Goal: Register for event/course

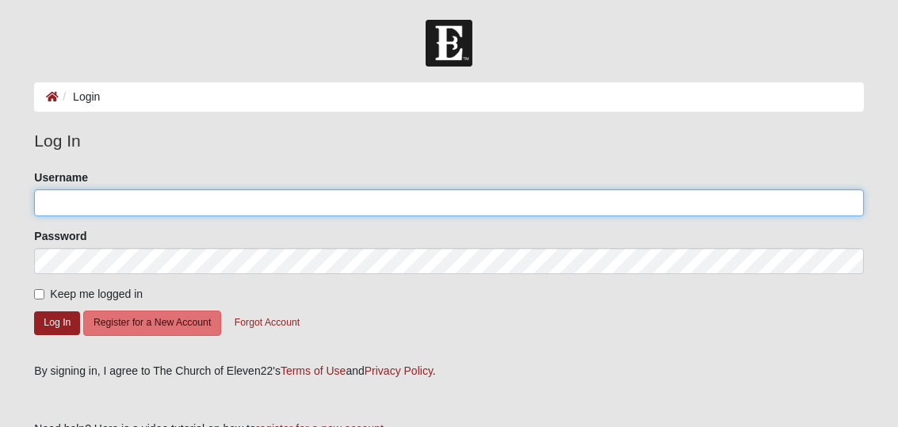
click at [254, 194] on input "Username" at bounding box center [448, 202] width 829 height 27
type input "9044774515"
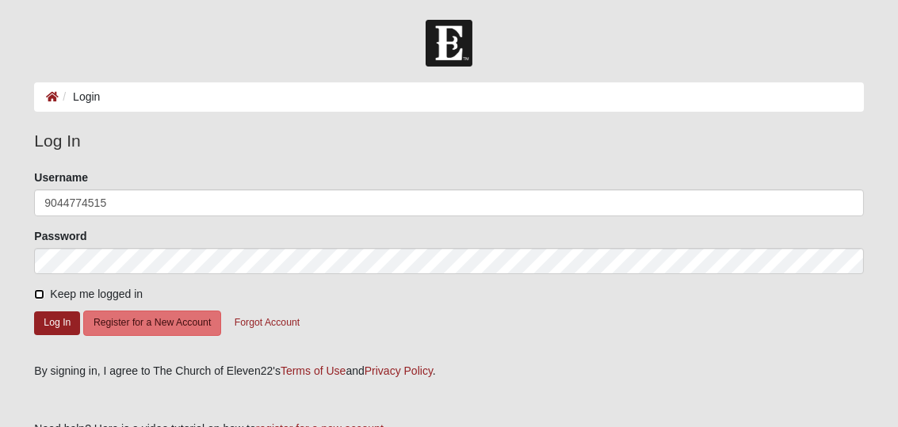
click at [44, 293] on input "Keep me logged in" at bounding box center [39, 294] width 10 height 10
checkbox input "true"
click at [52, 321] on button "Log In" at bounding box center [57, 322] width 46 height 23
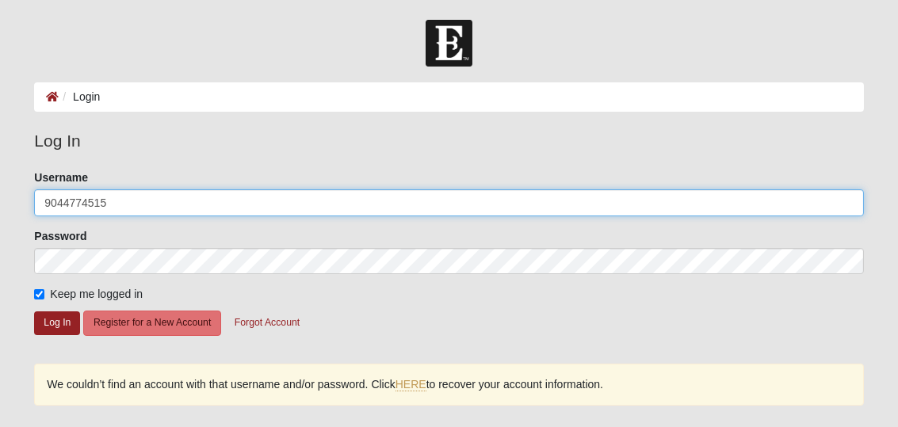
click at [127, 212] on input "9044774515" at bounding box center [448, 202] width 829 height 27
type input "9"
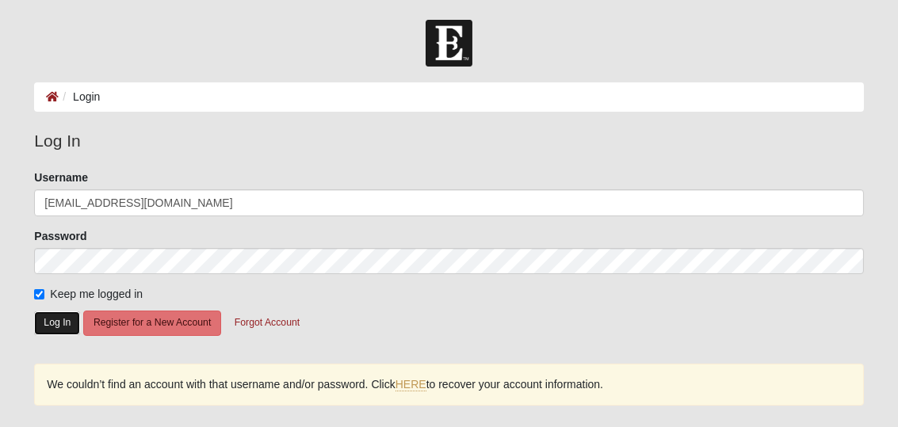
click at [63, 321] on button "Log In" at bounding box center [57, 322] width 46 height 23
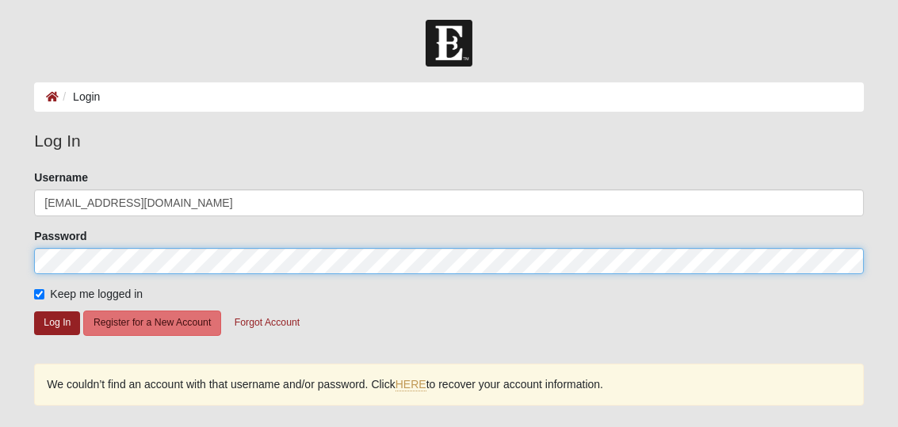
click at [0, 249] on html "Log In Login Login Error Log In Please correct the following: Username 5saltsfa…" at bounding box center [449, 315] width 898 height 631
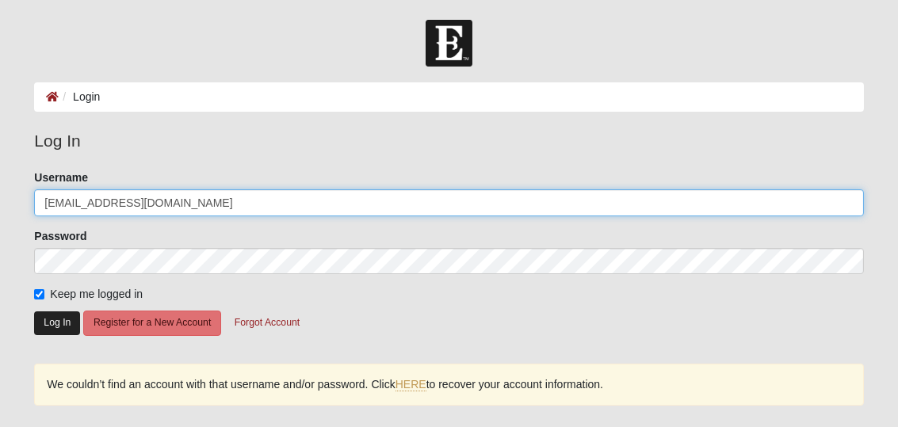
type input "9044774515"
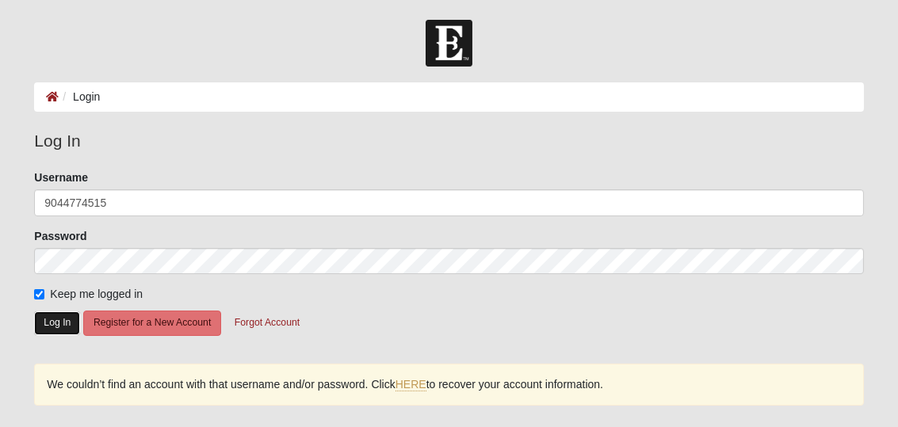
click at [66, 322] on button "Log In" at bounding box center [57, 322] width 46 height 23
click at [407, 384] on link "HERE" at bounding box center [410, 384] width 31 height 13
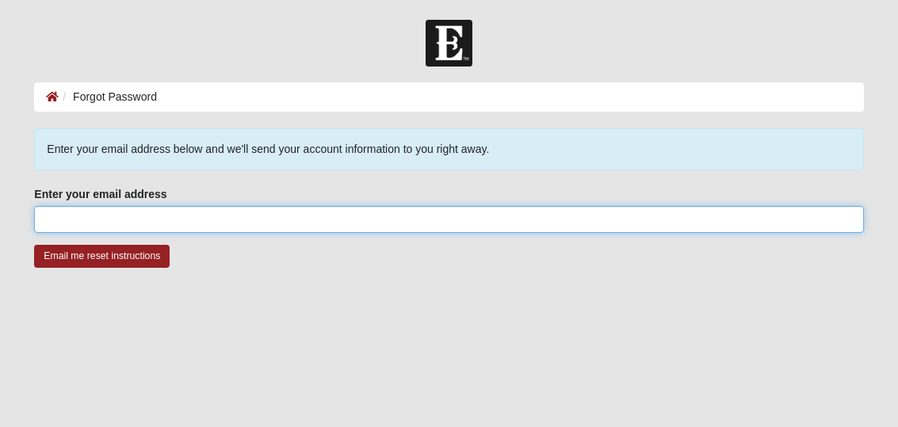
click at [251, 213] on input "Enter your email address" at bounding box center [448, 219] width 829 height 27
type input "[EMAIL_ADDRESS][DOMAIN_NAME]"
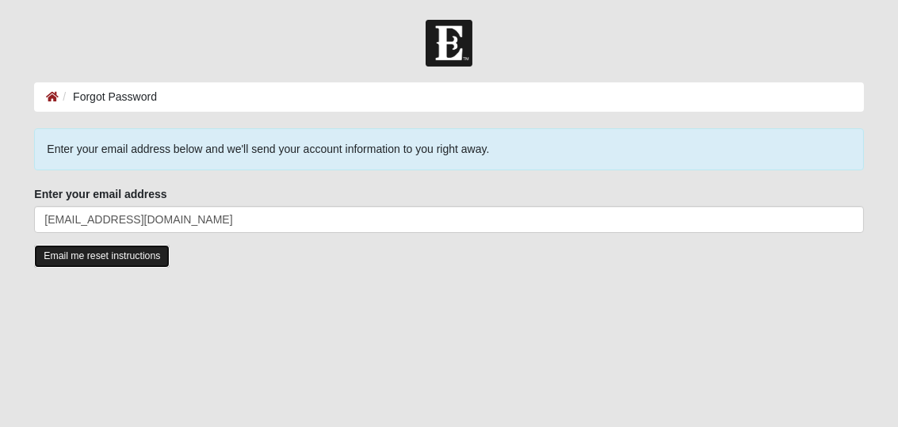
click at [102, 260] on input "Email me reset instructions" at bounding box center [102, 256] width 136 height 23
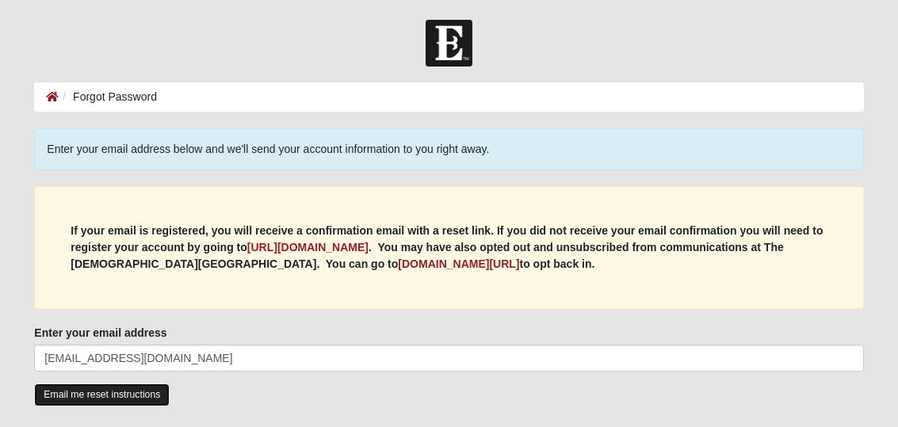
click at [113, 384] on input "Email me reset instructions" at bounding box center [102, 395] width 136 height 23
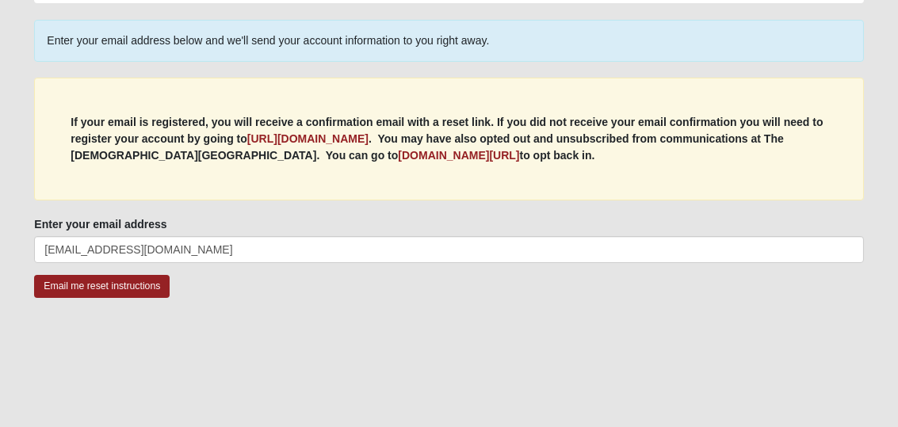
scroll to position [82, 0]
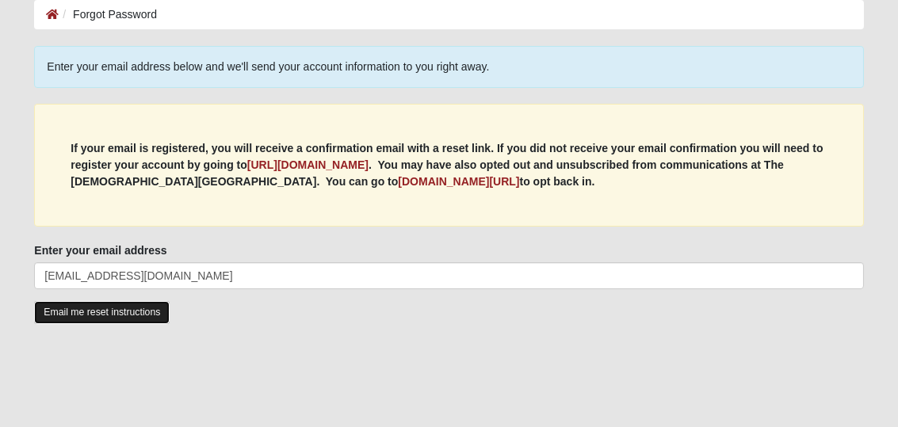
click at [86, 309] on input "Email me reset instructions" at bounding box center [102, 312] width 136 height 23
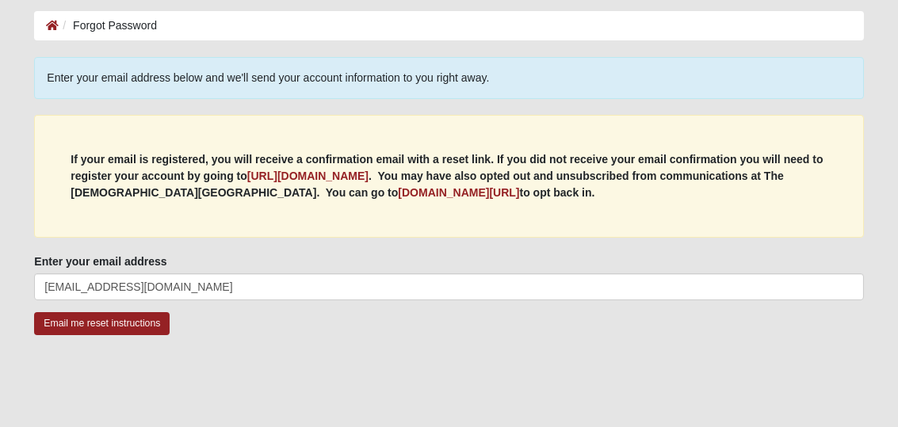
scroll to position [0, 0]
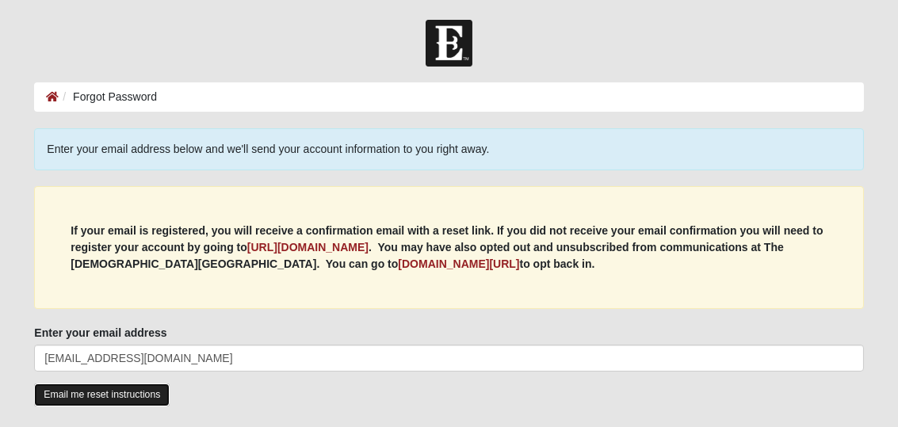
click at [103, 396] on input "Email me reset instructions" at bounding box center [102, 395] width 136 height 23
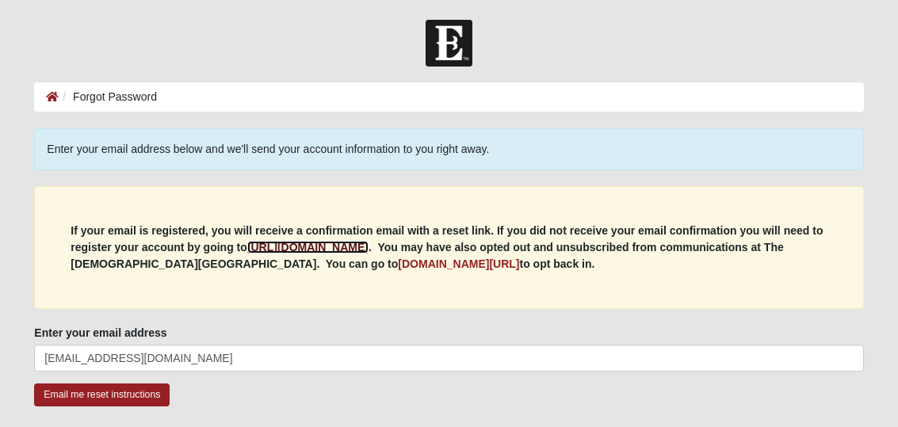
click at [346, 247] on b "https://my.coe22.com/register" at bounding box center [307, 247] width 121 height 13
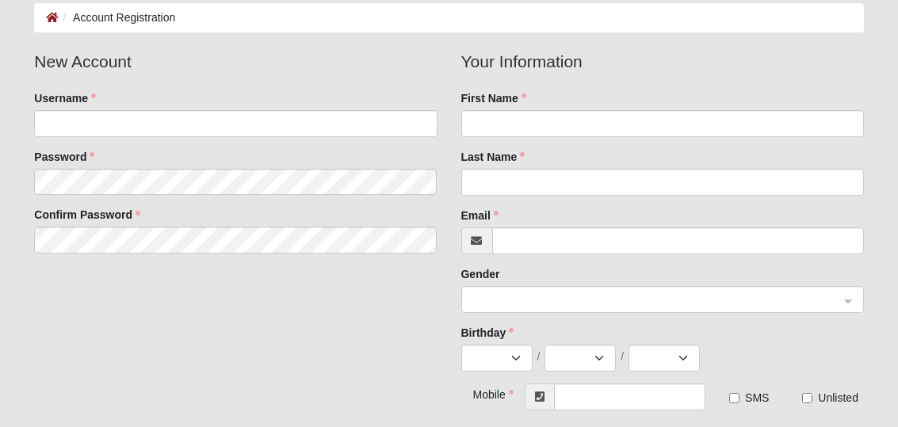
scroll to position [11, 0]
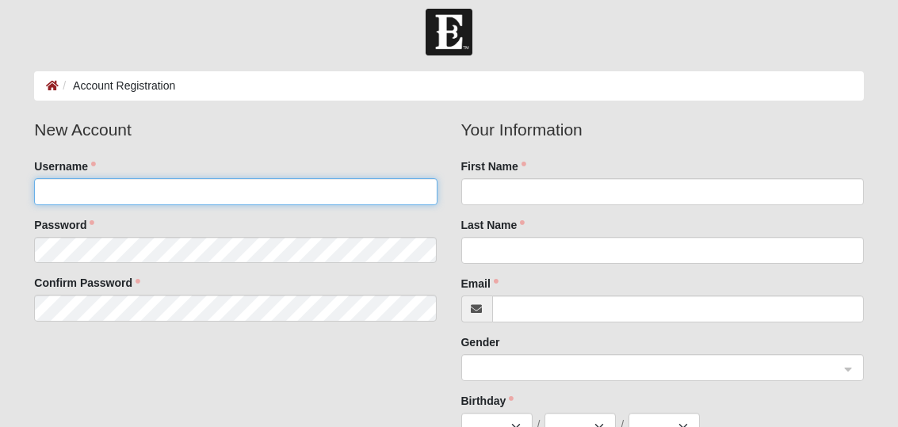
click at [97, 188] on input "Username" at bounding box center [235, 191] width 403 height 27
type input "[EMAIL_ADDRESS][DOMAIN_NAME]"
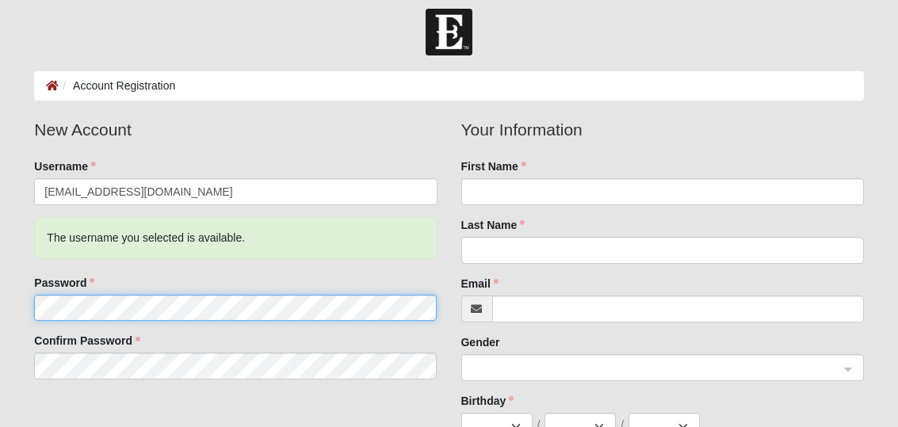
click at [55, 243] on fieldset "New Account Username [EMAIL_ADDRESS][DOMAIN_NAME] The username you selected is …" at bounding box center [235, 254] width 426 height 274
click at [14, 285] on form "Log In Account Registration Account Registration Error Please correct the follo…" at bounding box center [449, 413] width 898 height 809
click at [0, 282] on html "Log In Account Registration Account Registration Error Please correct the follo…" at bounding box center [449, 403] width 898 height 829
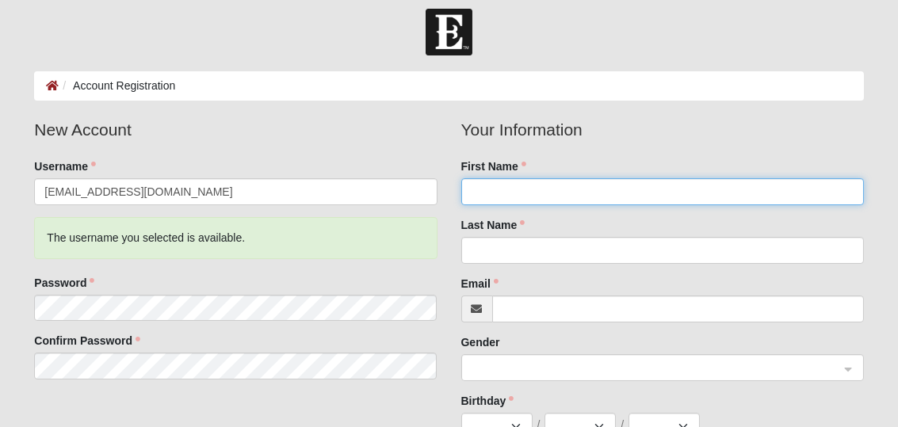
click at [502, 197] on input "First Name" at bounding box center [662, 191] width 403 height 27
type input "[PERSON_NAME]"
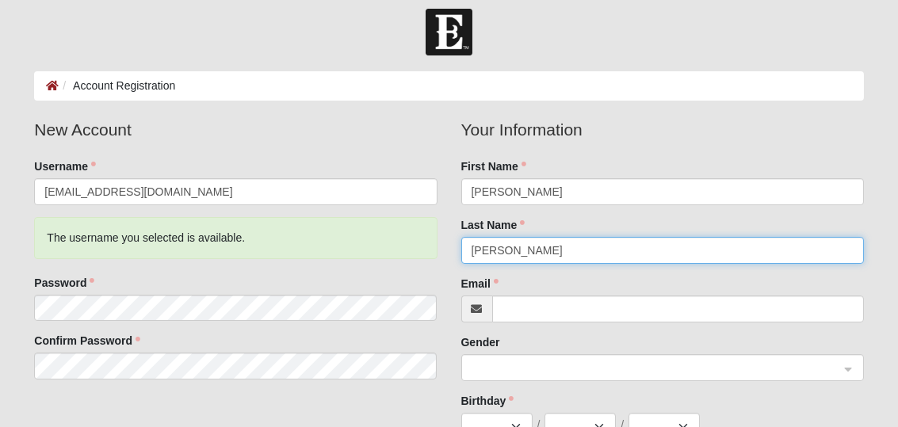
type input "[PERSON_NAME]"
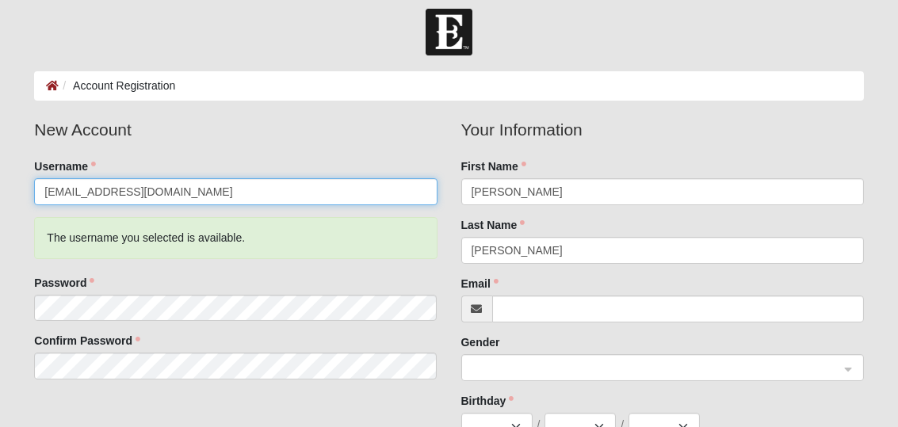
drag, startPoint x: 178, startPoint y: 190, endPoint x: 17, endPoint y: 160, distance: 162.9
click at [17, 160] on form "Log In Account Registration Account Registration Error Please correct the follo…" at bounding box center [449, 413] width 898 height 809
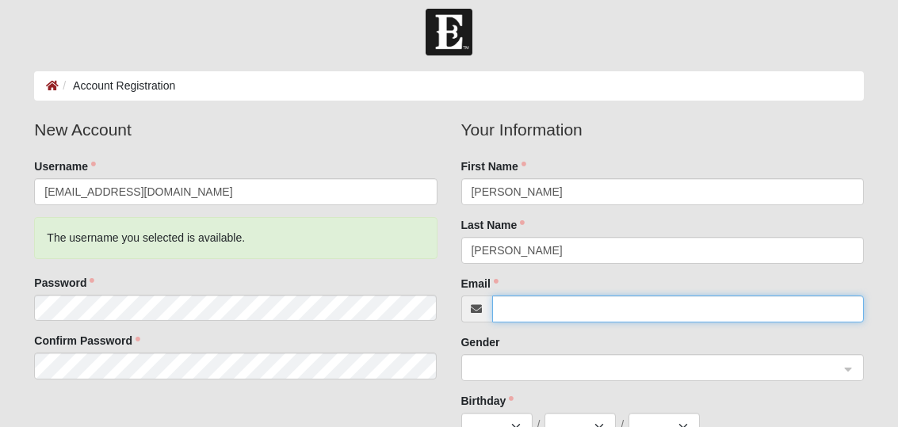
click at [546, 311] on input "Email" at bounding box center [678, 309] width 372 height 27
paste input "[EMAIL_ADDRESS][DOMAIN_NAME]"
click at [512, 369] on span at bounding box center [656, 368] width 368 height 17
type input "[EMAIL_ADDRESS][DOMAIN_NAME]"
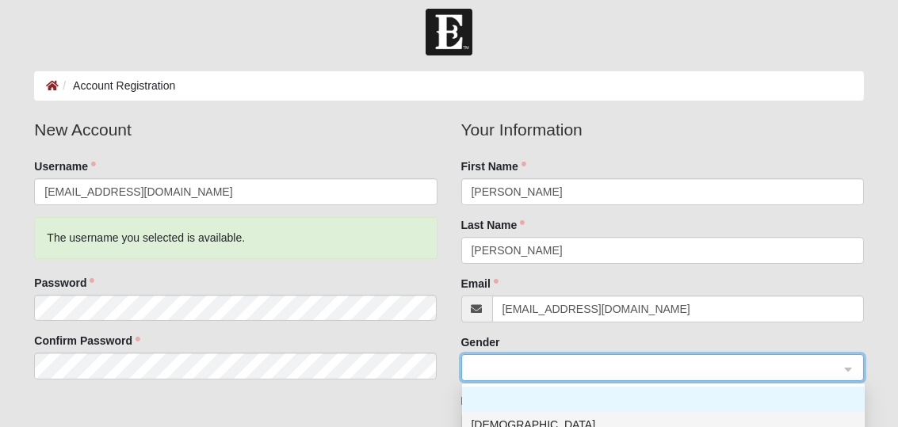
click at [490, 422] on div "[DEMOGRAPHIC_DATA]" at bounding box center [664, 424] width 384 height 17
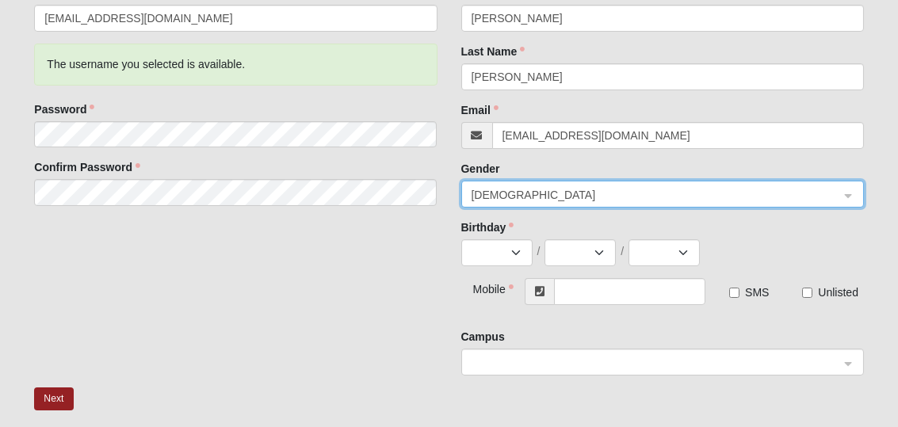
scroll to position [209, 0]
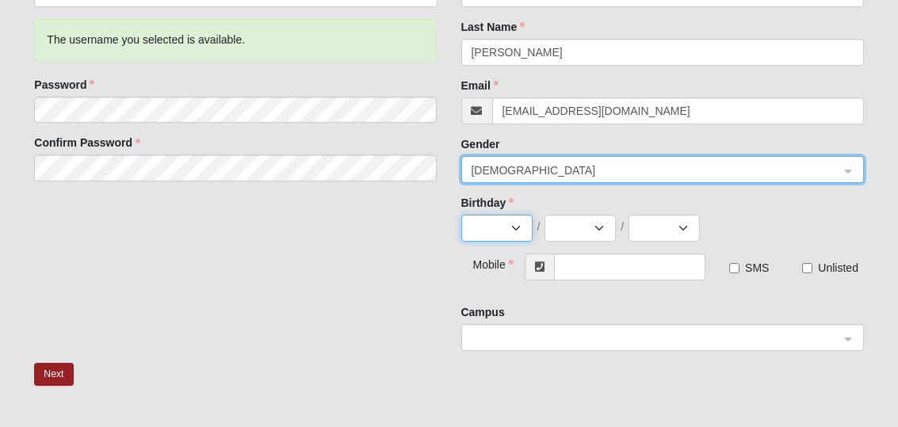
click at [514, 232] on select "Jan Feb Mar Apr May Jun [DATE] Aug Sep Oct Nov Dec" at bounding box center [496, 228] width 71 height 27
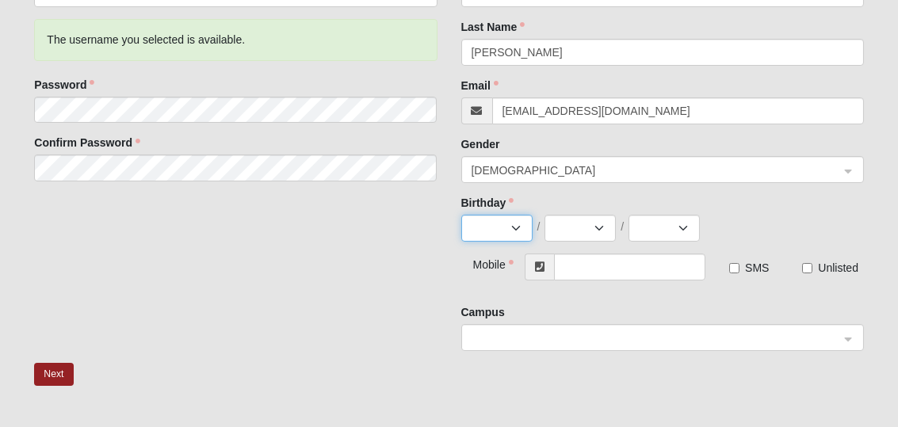
select select "4"
click at [461, 215] on select "Jan Feb Mar Apr May Jun [DATE] Aug Sep Oct Nov Dec" at bounding box center [496, 228] width 71 height 27
click at [600, 226] on select "1 2 3 4 5 6 7 8 9 10 11 12 13 14 15 16 17 18 19 20 21 22 23 24 25 26 27 28 29 30" at bounding box center [579, 228] width 71 height 27
select select "6"
click at [544, 215] on select "1 2 3 4 5 6 7 8 9 10 11 12 13 14 15 16 17 18 19 20 21 22 23 24 25 26 27 28 29 30" at bounding box center [579, 228] width 71 height 27
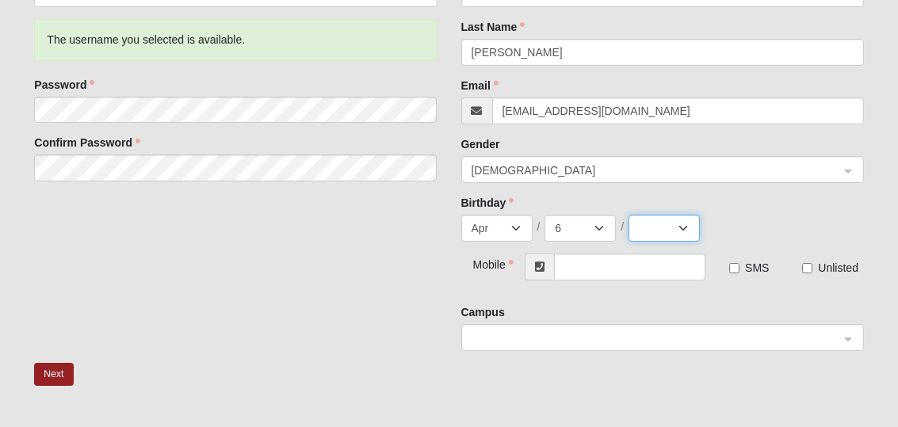
click at [685, 232] on select "2025 2024 2023 2022 2021 2020 2019 2018 2017 2016 2015 2014 2013 2012 2011 2010…" at bounding box center [663, 228] width 71 height 27
click at [670, 232] on select "2025 2024 2023 2022 2021 2020 2019 2018 2017 2016 2015 2014 2013 2012 2011 2010…" at bounding box center [663, 228] width 71 height 27
click at [665, 231] on select "2025 2024 2023 2022 2021 2020 2019 2018 2017 2016 2015 2014 2013 2012 2011 2010…" at bounding box center [663, 228] width 71 height 27
select select "1977"
click at [628, 215] on select "2025 2024 2023 2022 2021 2020 2019 2018 2017 2016 2015 2014 2013 2012 2011 2010…" at bounding box center [663, 228] width 71 height 27
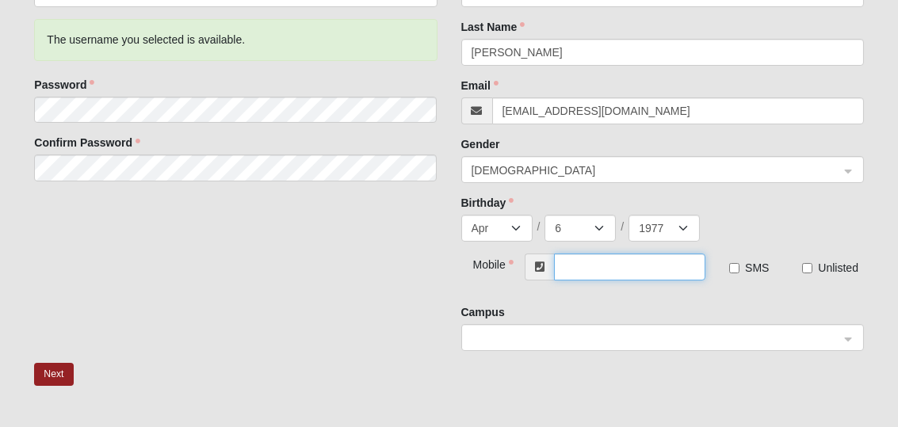
click at [616, 262] on input "text" at bounding box center [629, 267] width 151 height 27
type input "[PHONE_NUMBER]"
click at [734, 271] on input "SMS" at bounding box center [734, 268] width 10 height 10
checkbox input "true"
click at [846, 333] on div at bounding box center [662, 338] width 401 height 27
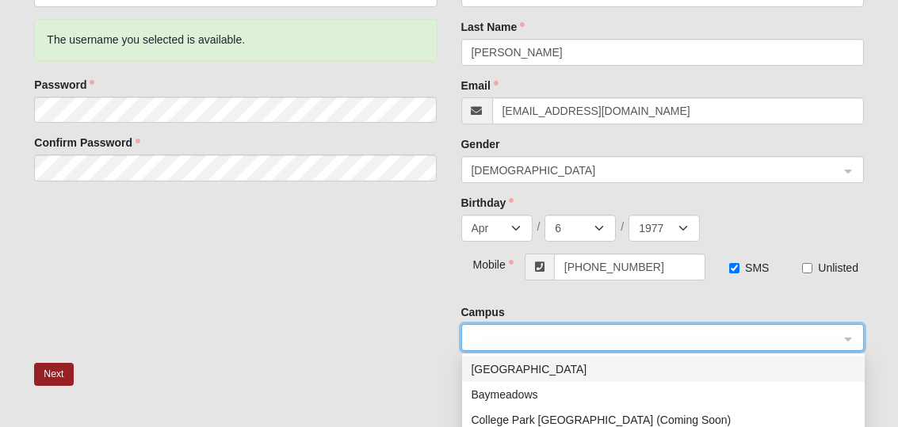
click at [490, 365] on div "[GEOGRAPHIC_DATA]" at bounding box center [664, 369] width 384 height 17
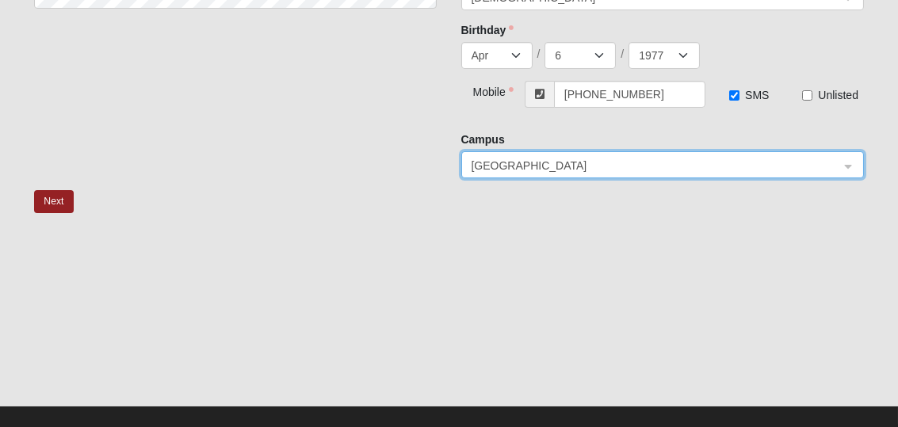
scroll to position [401, 0]
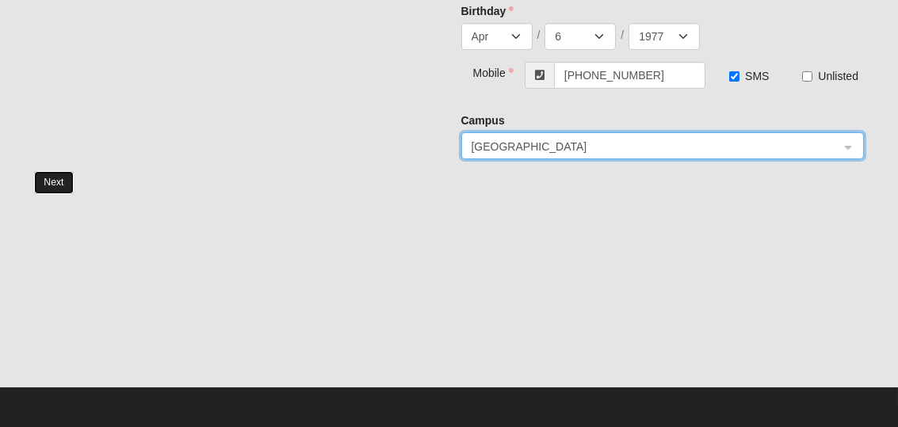
click at [55, 181] on button "Next" at bounding box center [53, 182] width 39 height 23
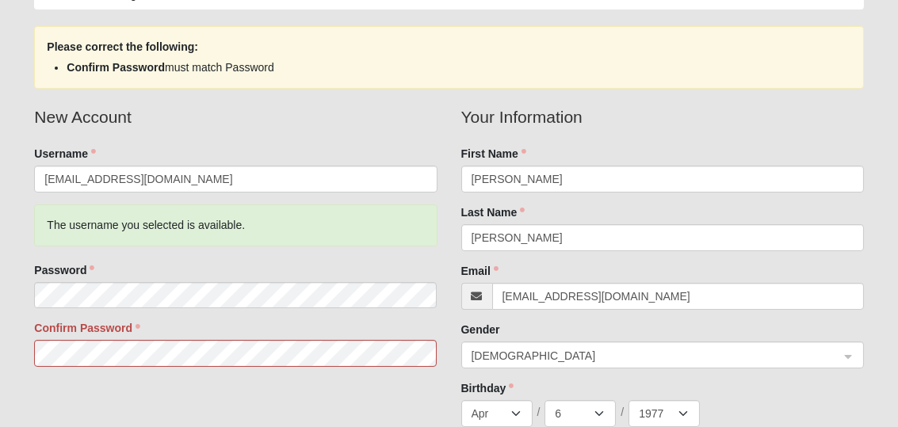
scroll to position [156, 0]
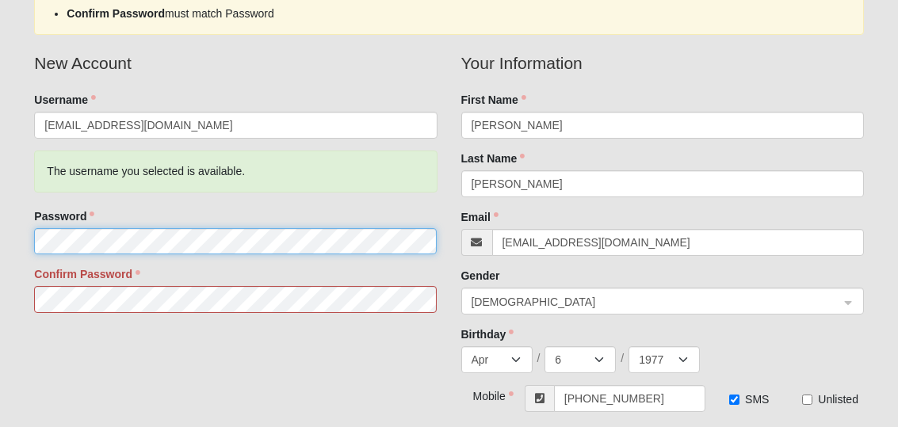
click at [0, 241] on html "Log In Account Registration Account Registration Error Please correct the follo…" at bounding box center [449, 297] width 898 height 907
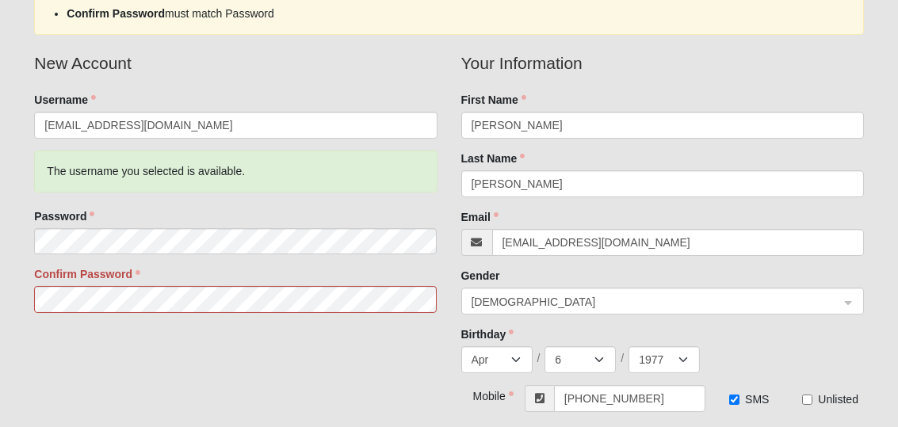
click at [0, 241] on html "Log In Account Registration Account Registration Error Please correct the follo…" at bounding box center [449, 297] width 898 height 907
click at [8, 297] on form "Log In Account Registration Account Registration Error Please correct the follo…" at bounding box center [449, 308] width 898 height 888
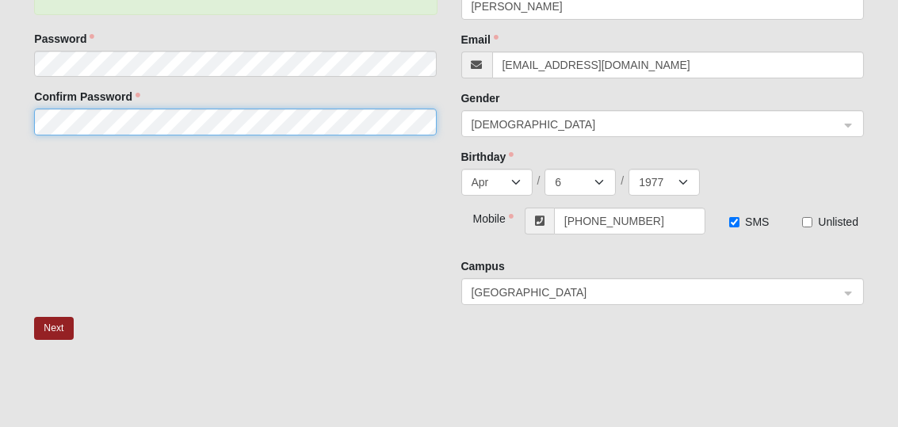
scroll to position [338, 0]
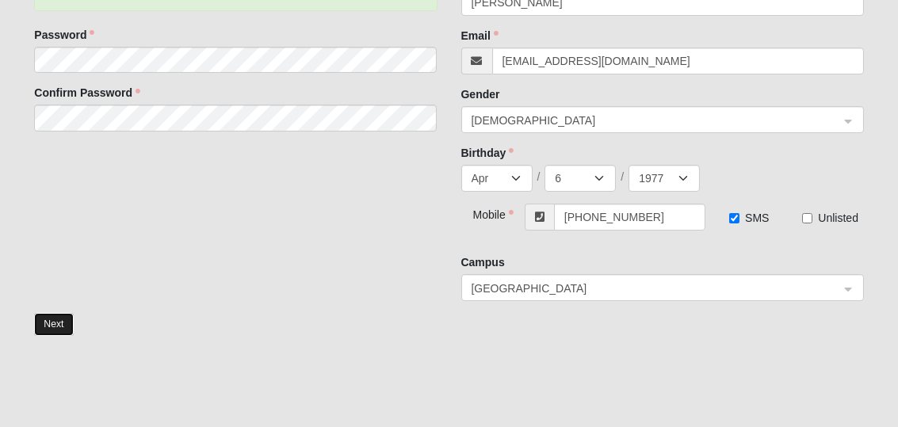
click at [58, 319] on button "Next" at bounding box center [53, 324] width 39 height 23
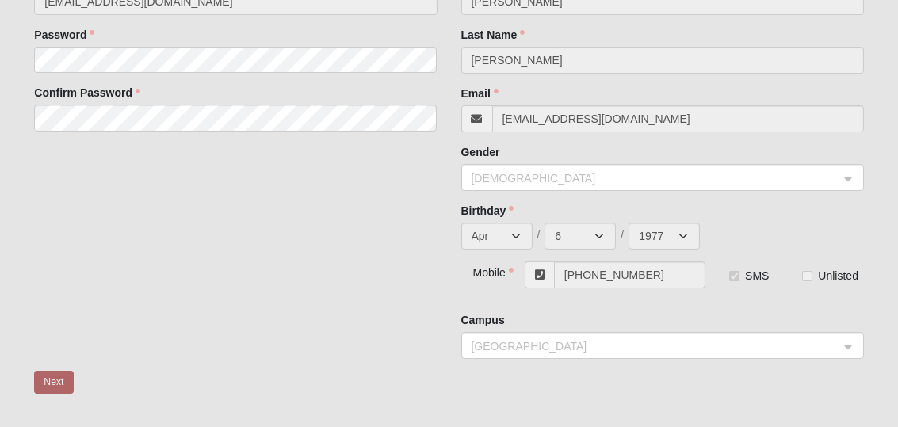
scroll to position [124, 0]
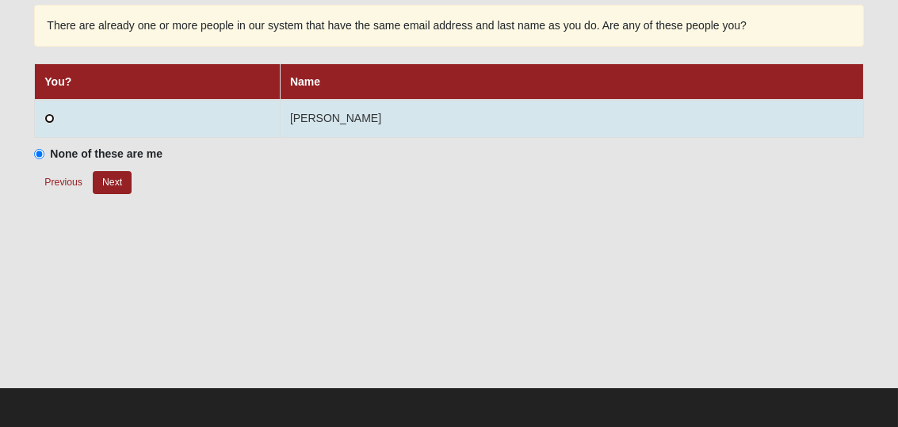
click at [49, 116] on input "radio" at bounding box center [49, 118] width 10 height 10
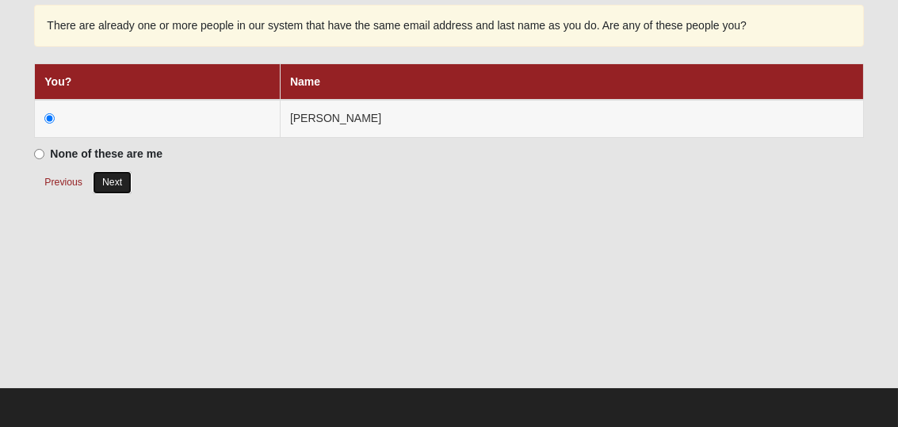
click at [113, 177] on button "Next" at bounding box center [112, 182] width 39 height 23
radio input "true"
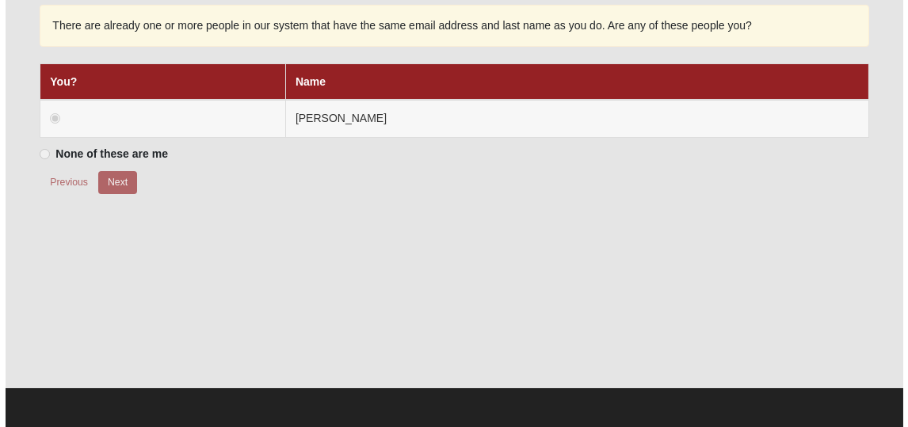
scroll to position [0, 0]
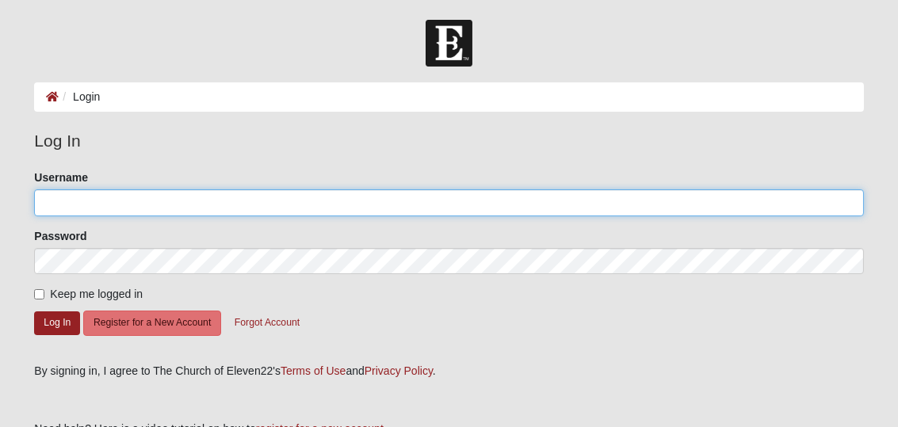
type input "[EMAIL_ADDRESS][DOMAIN_NAME]"
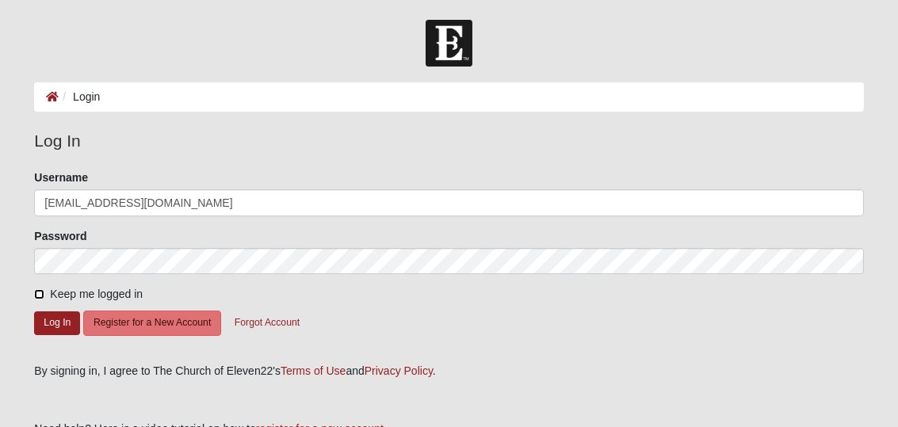
click at [42, 292] on input "Keep me logged in" at bounding box center [39, 294] width 10 height 10
checkbox input "true"
click at [49, 316] on button "Log In" at bounding box center [57, 322] width 46 height 23
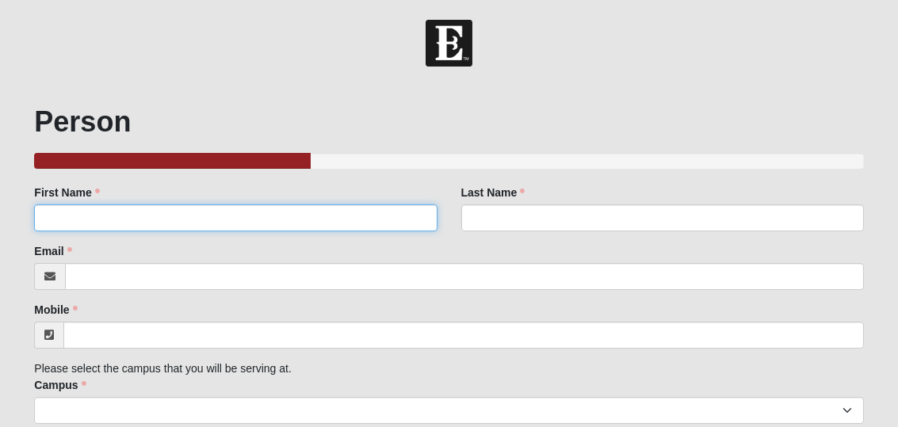
click at [96, 216] on input "First Name" at bounding box center [235, 217] width 403 height 27
type input "[PERSON_NAME]"
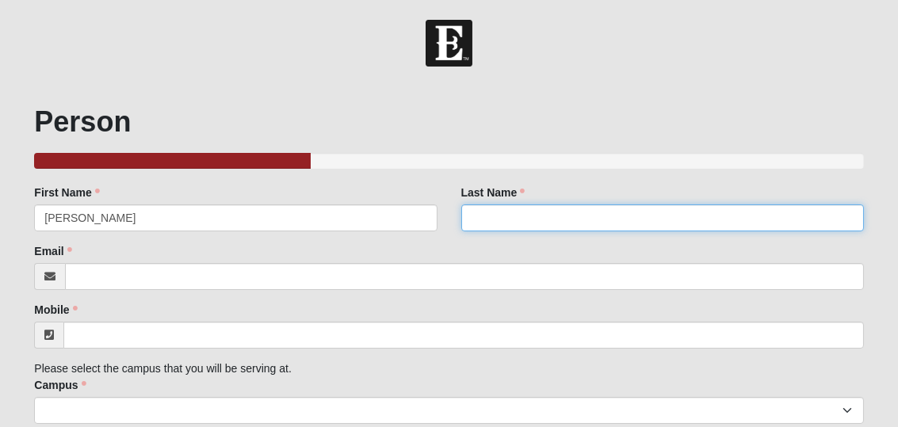
type input "[PERSON_NAME]"
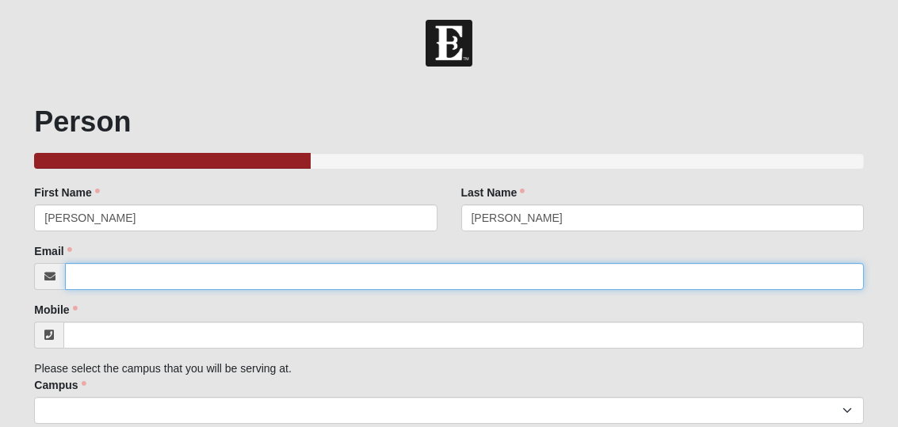
type input "[EMAIL_ADDRESS][DOMAIN_NAME]"
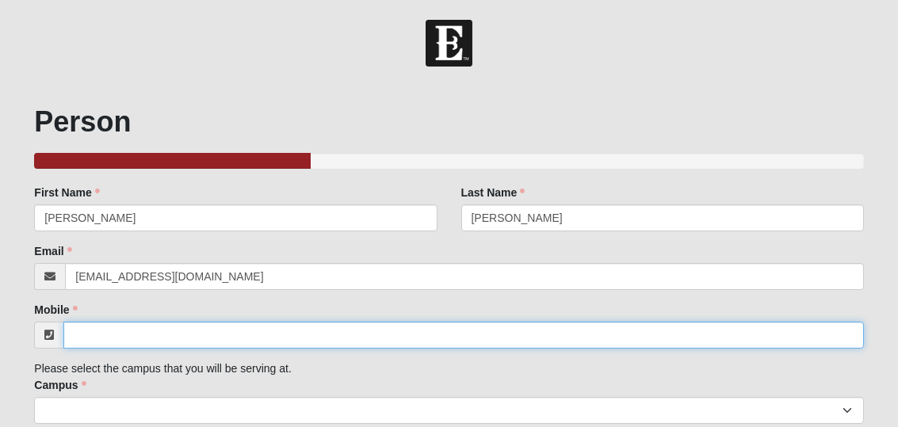
click at [109, 334] on input "Mobile" at bounding box center [463, 335] width 800 height 27
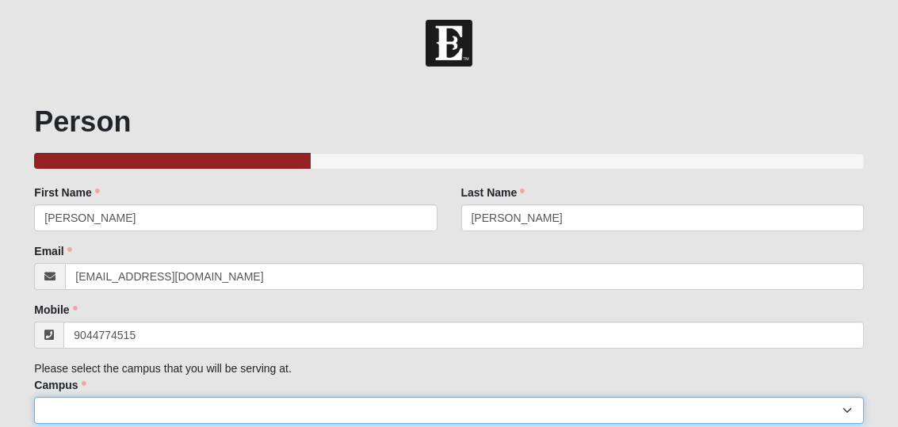
type input "[PHONE_NUMBER]"
click at [116, 416] on select "Arlington Baymeadows College Park Orlando (Coming Soon) Eleven22 Online Fleming…" at bounding box center [448, 410] width 829 height 27
select select "5"
click at [34, 397] on select "Arlington Baymeadows College Park Orlando (Coming Soon) Eleven22 Online Fleming…" at bounding box center [448, 410] width 829 height 27
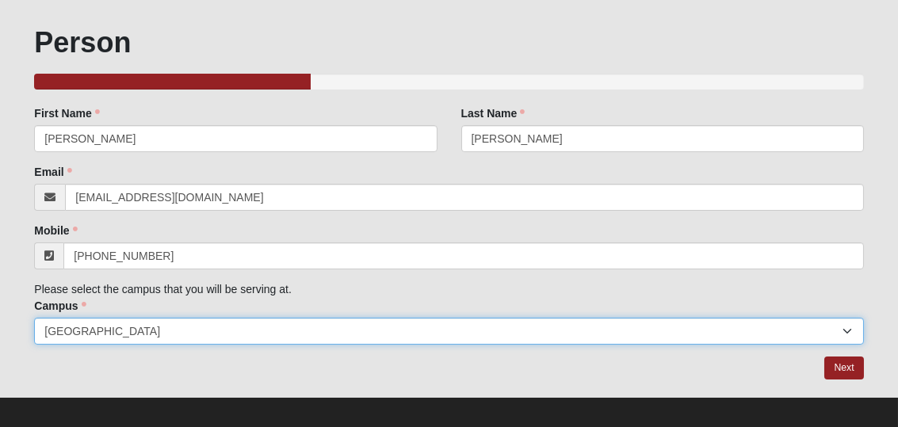
scroll to position [90, 0]
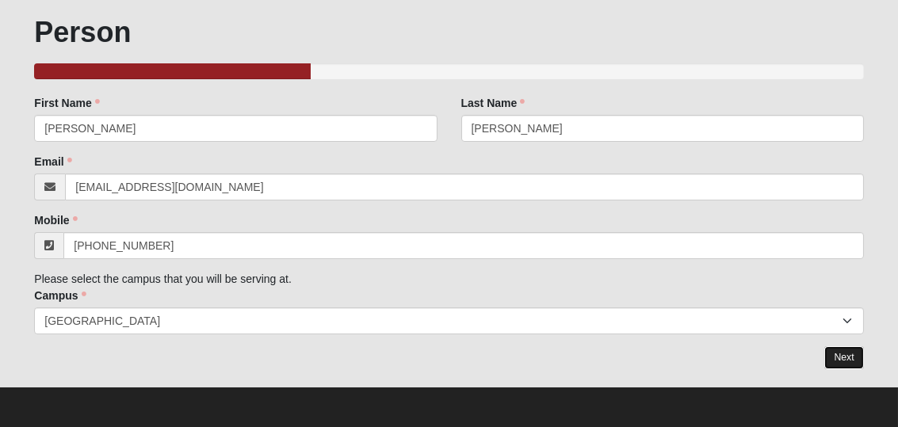
click at [855, 362] on link "Next" at bounding box center [843, 357] width 39 height 23
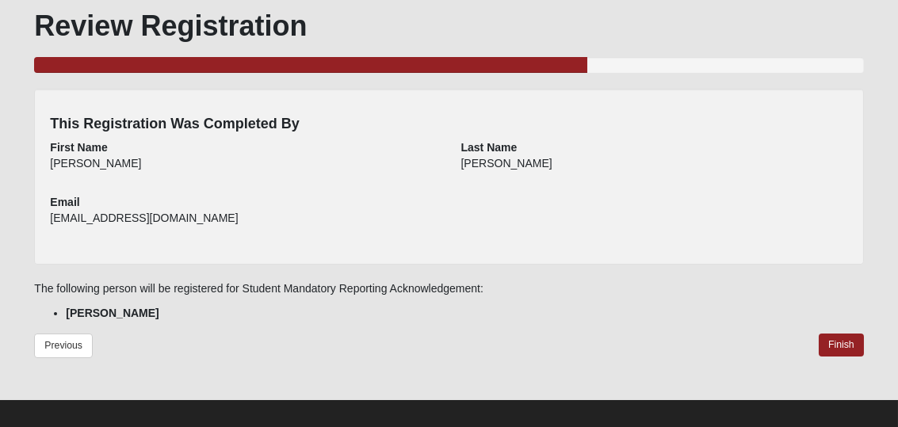
scroll to position [109, 0]
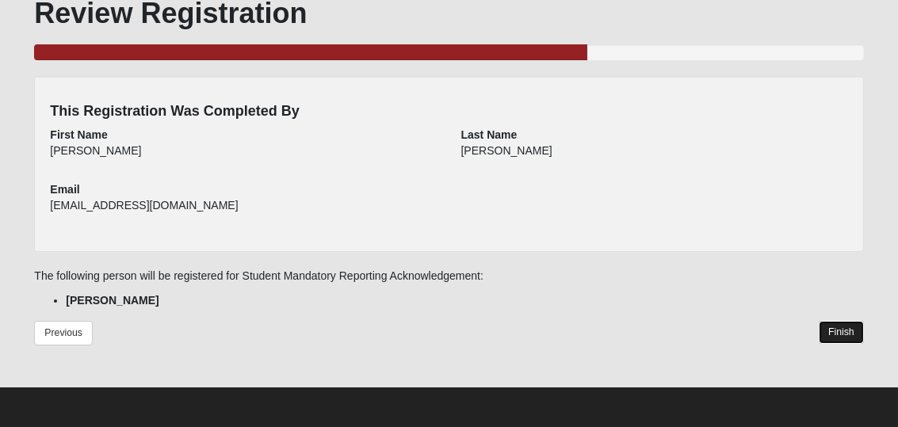
click at [823, 330] on link "Finish" at bounding box center [841, 332] width 45 height 23
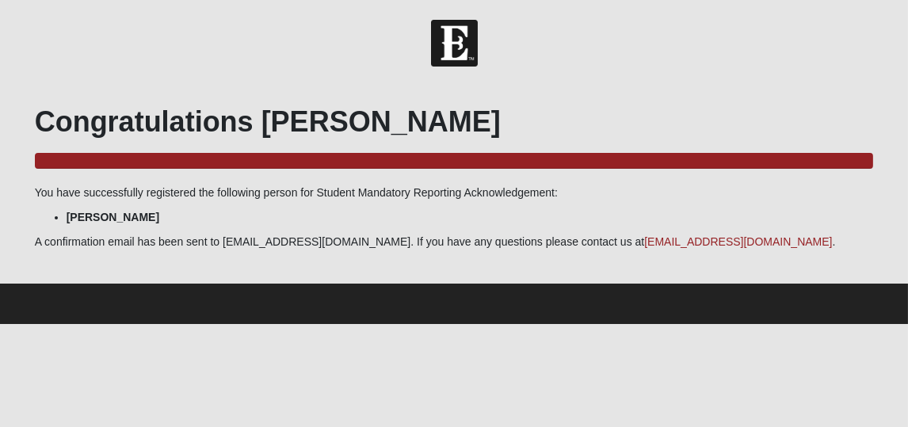
click at [728, 324] on html "Hello John My Account Log Out Student Mandatory Reporting Acknowledgement Event…" at bounding box center [454, 162] width 908 height 324
